Goal: Task Accomplishment & Management: Manage account settings

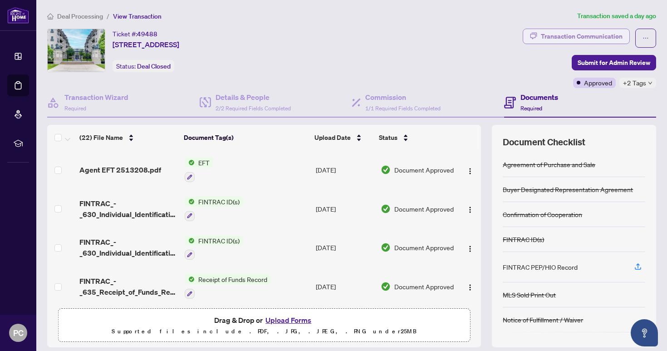
click at [591, 36] on div "Transaction Communication" at bounding box center [581, 36] width 82 height 15
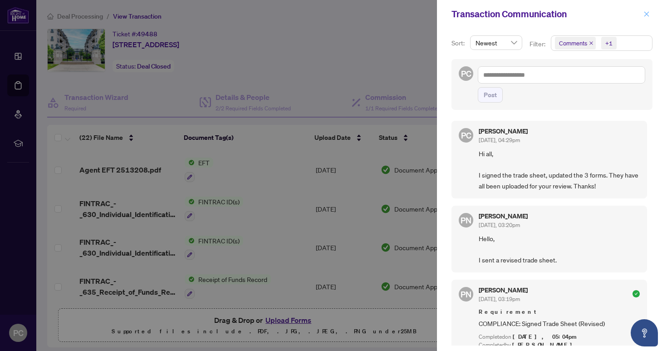
click at [648, 17] on span "button" at bounding box center [646, 14] width 6 height 15
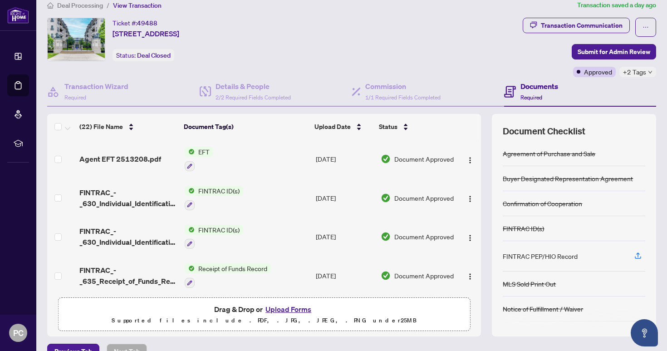
scroll to position [29, 0]
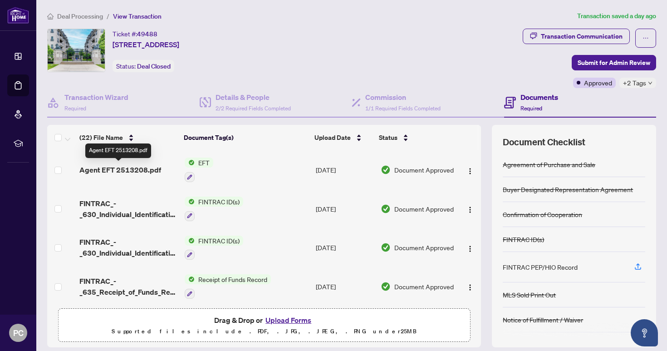
click at [134, 168] on span "Agent EFT 2513208.pdf" at bounding box center [120, 169] width 82 height 11
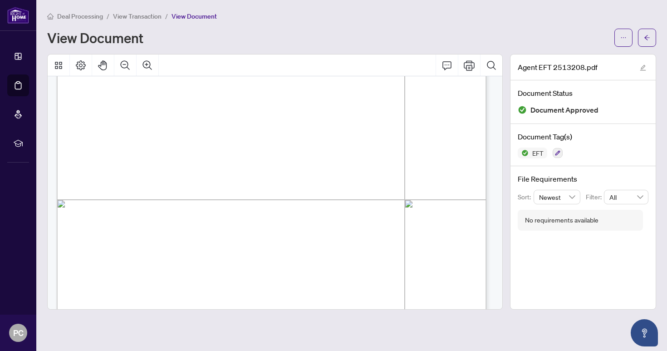
scroll to position [321, 0]
